Goal: Transaction & Acquisition: Book appointment/travel/reservation

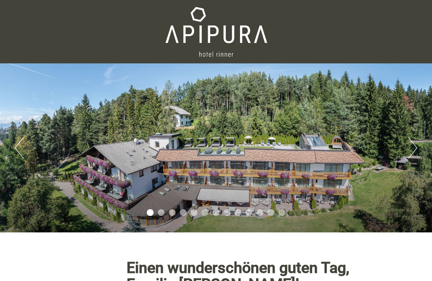
click at [414, 149] on button "Next" at bounding box center [412, 147] width 9 height 21
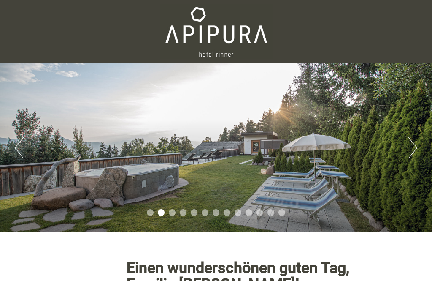
click at [412, 155] on button "Next" at bounding box center [412, 147] width 9 height 21
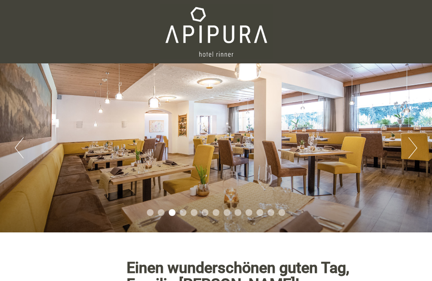
click at [408, 159] on div "Previous Next 1 2 3 4 5 6 7 8 9 10 11 12 13" at bounding box center [216, 147] width 432 height 169
click at [413, 146] on button "Next" at bounding box center [412, 147] width 9 height 21
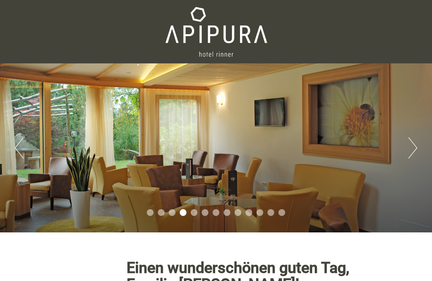
click at [414, 156] on button "Next" at bounding box center [412, 147] width 9 height 21
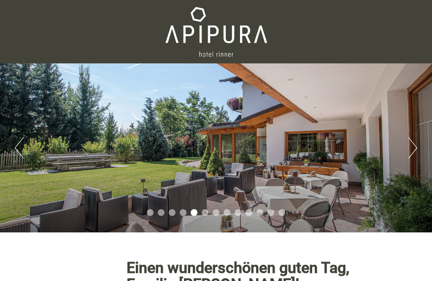
click at [411, 154] on button "Next" at bounding box center [412, 147] width 9 height 21
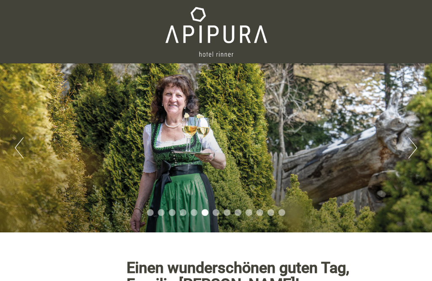
click at [413, 155] on button "Next" at bounding box center [412, 147] width 9 height 21
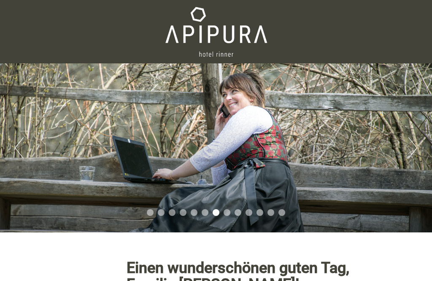
click at [414, 152] on button "Next" at bounding box center [412, 147] width 9 height 21
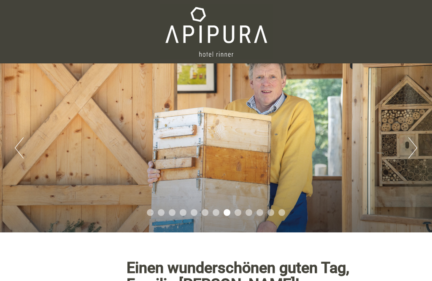
click at [416, 151] on button "Next" at bounding box center [412, 147] width 9 height 21
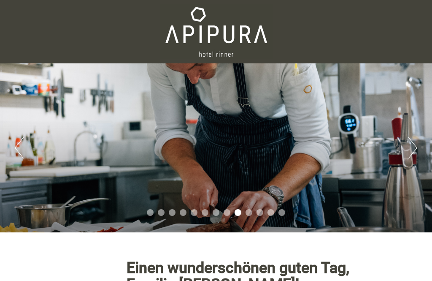
click at [414, 154] on button "Next" at bounding box center [412, 147] width 9 height 21
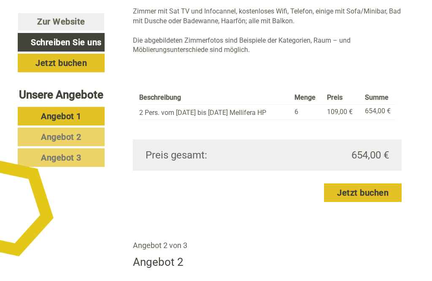
scroll to position [794, 0]
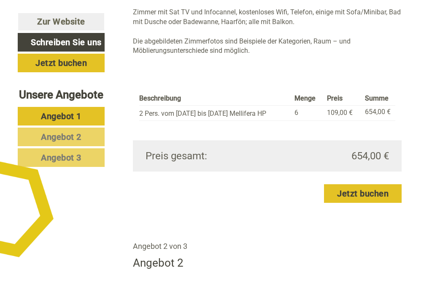
click at [77, 142] on span "Angebot 2" at bounding box center [61, 137] width 41 height 10
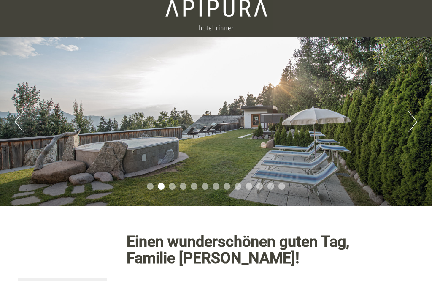
scroll to position [25, 0]
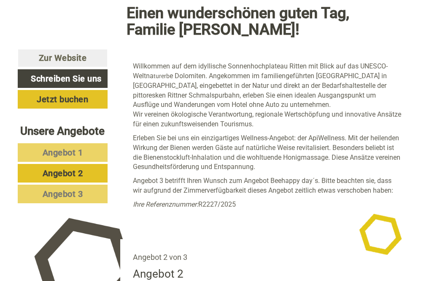
click at [51, 157] on span "Angebot 1" at bounding box center [63, 152] width 41 height 10
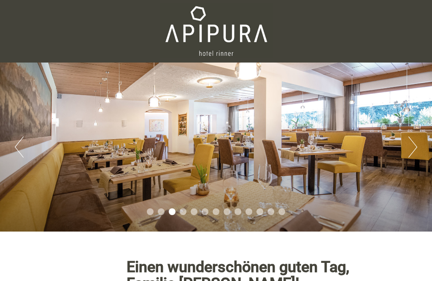
scroll to position [0, 0]
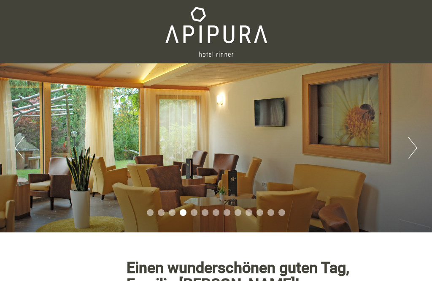
click at [406, 152] on div "Previous Next 1 2 3 4 5 6 7 8 9 10 11 12 13" at bounding box center [216, 147] width 432 height 169
click at [413, 146] on button "Next" at bounding box center [412, 147] width 9 height 21
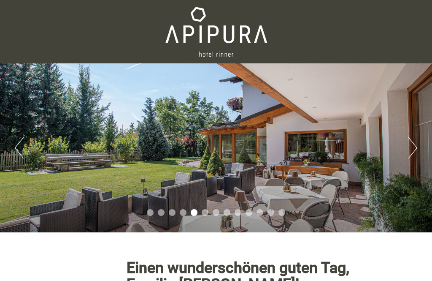
click at [412, 149] on button "Next" at bounding box center [412, 147] width 9 height 21
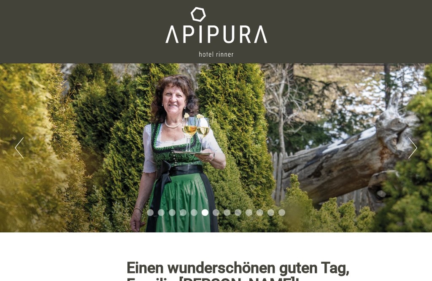
click at [417, 150] on button "Next" at bounding box center [412, 147] width 9 height 21
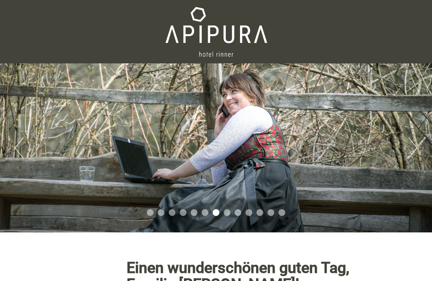
click at [416, 150] on button "Next" at bounding box center [412, 147] width 9 height 21
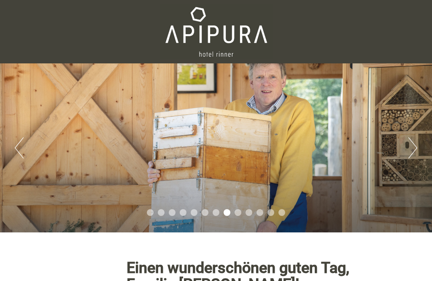
click at [416, 151] on button "Next" at bounding box center [412, 147] width 9 height 21
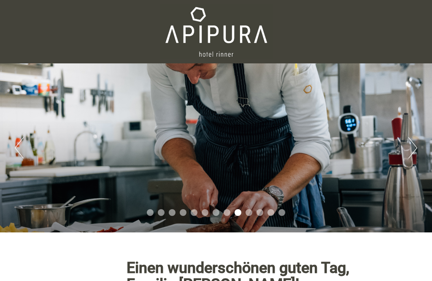
click at [18, 147] on button "Previous" at bounding box center [19, 147] width 9 height 21
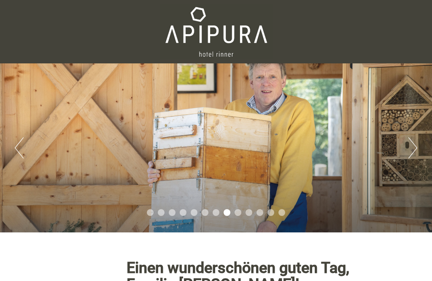
click at [415, 157] on button "Next" at bounding box center [412, 147] width 9 height 21
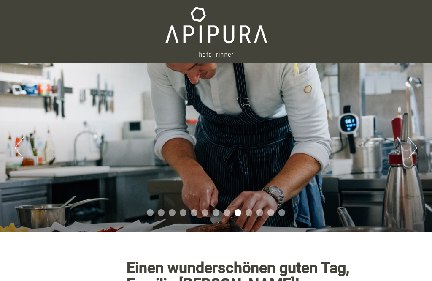
click at [413, 150] on button "Next" at bounding box center [412, 147] width 9 height 21
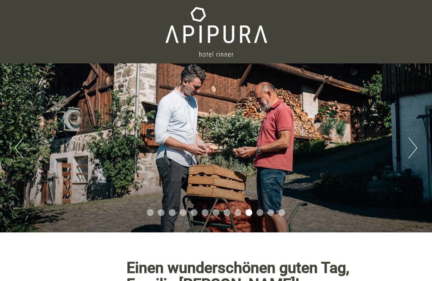
click at [415, 153] on button "Next" at bounding box center [412, 147] width 9 height 21
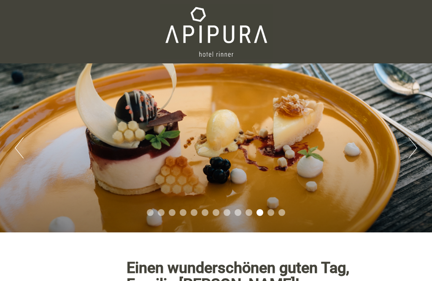
click at [413, 149] on button "Next" at bounding box center [412, 147] width 9 height 21
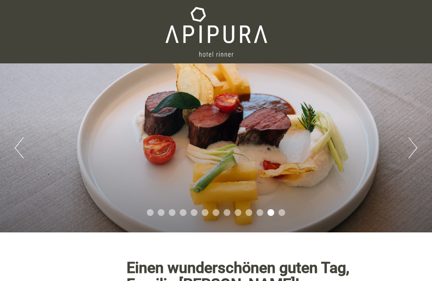
click at [417, 141] on button "Next" at bounding box center [412, 147] width 9 height 21
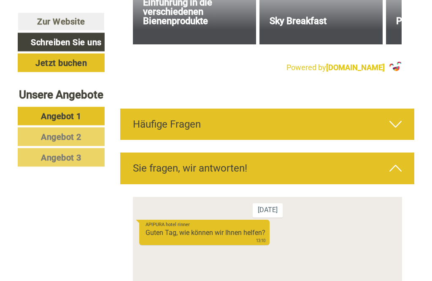
scroll to position [2630, 0]
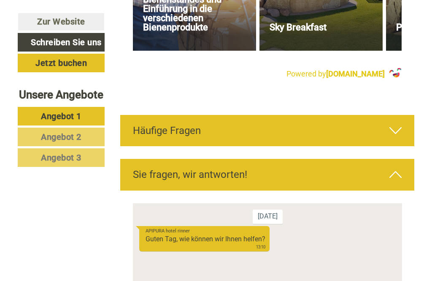
click at [399, 123] on icon at bounding box center [395, 130] width 12 height 14
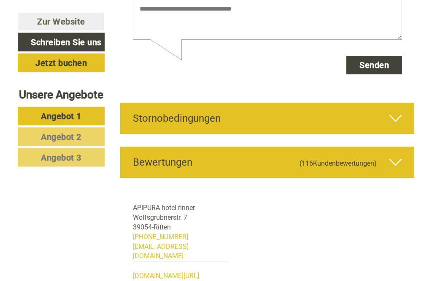
scroll to position [3365, 0]
click at [397, 111] on icon at bounding box center [395, 118] width 12 height 14
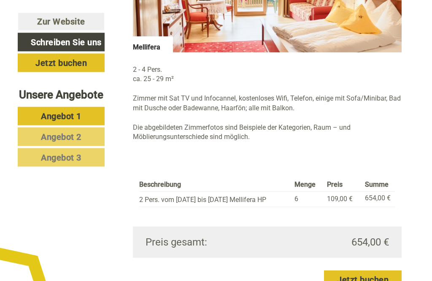
scroll to position [707, 0]
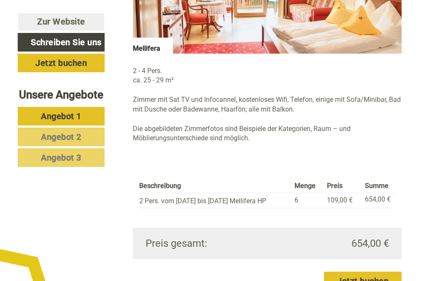
click at [68, 146] on link "Angebot 2" at bounding box center [61, 136] width 87 height 19
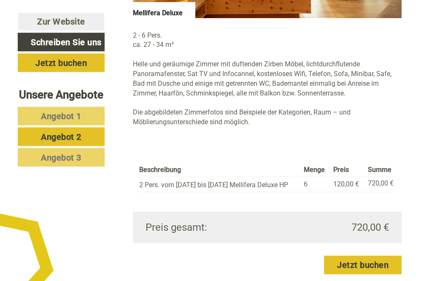
scroll to position [743, 0]
click at [59, 121] on span "Angebot 1" at bounding box center [61, 116] width 41 height 10
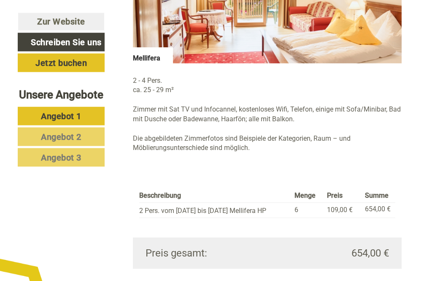
scroll to position [697, 0]
click at [65, 142] on span "Angebot 2" at bounding box center [61, 137] width 41 height 10
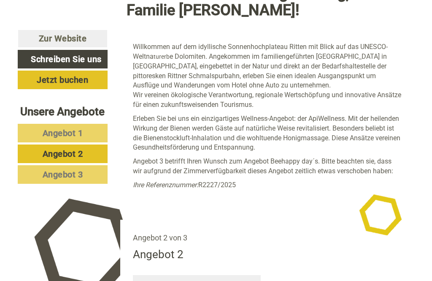
scroll to position [274, 0]
click at [66, 138] on span "Angebot 1" at bounding box center [63, 133] width 41 height 10
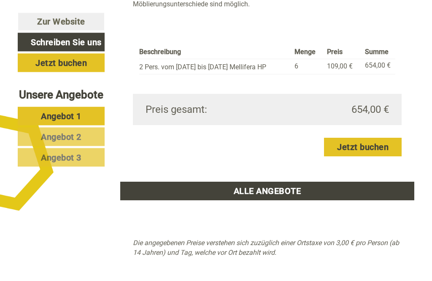
scroll to position [841, 0]
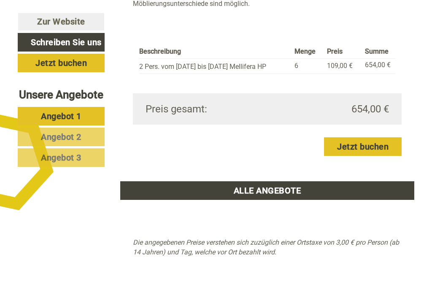
click at [360, 146] on link "Jetzt buchen" at bounding box center [363, 146] width 78 height 19
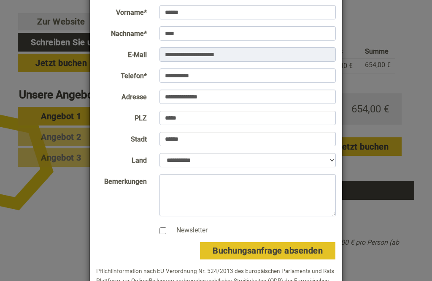
scroll to position [73, 0]
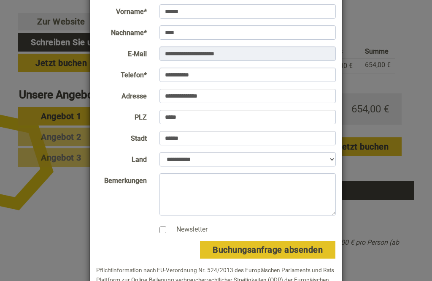
click at [168, 230] on label "Newsletter" at bounding box center [188, 229] width 40 height 10
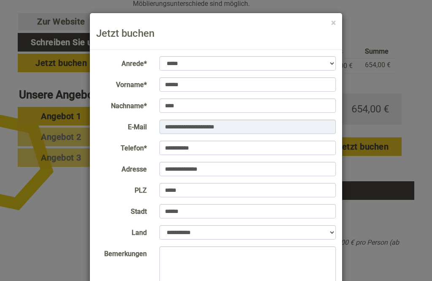
scroll to position [0, 0]
click at [329, 63] on select "**********" at bounding box center [247, 63] width 177 height 14
select select "*"
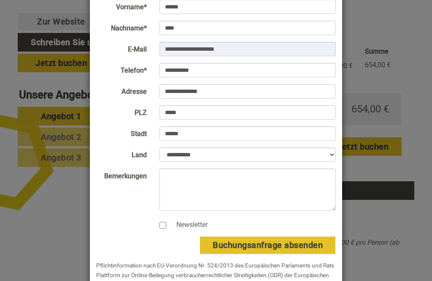
scroll to position [77, 0]
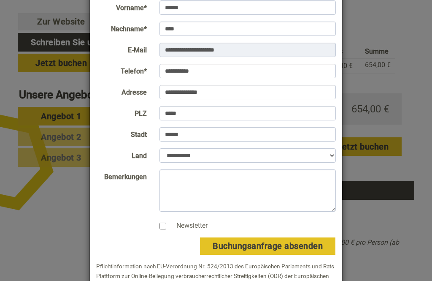
click at [267, 249] on button "Buchungsanfrage absenden" at bounding box center [268, 246] width 136 height 18
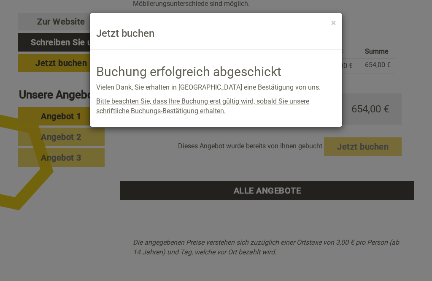
scroll to position [0, 0]
click at [333, 24] on button "×" at bounding box center [333, 23] width 5 height 9
